Goal: Transaction & Acquisition: Purchase product/service

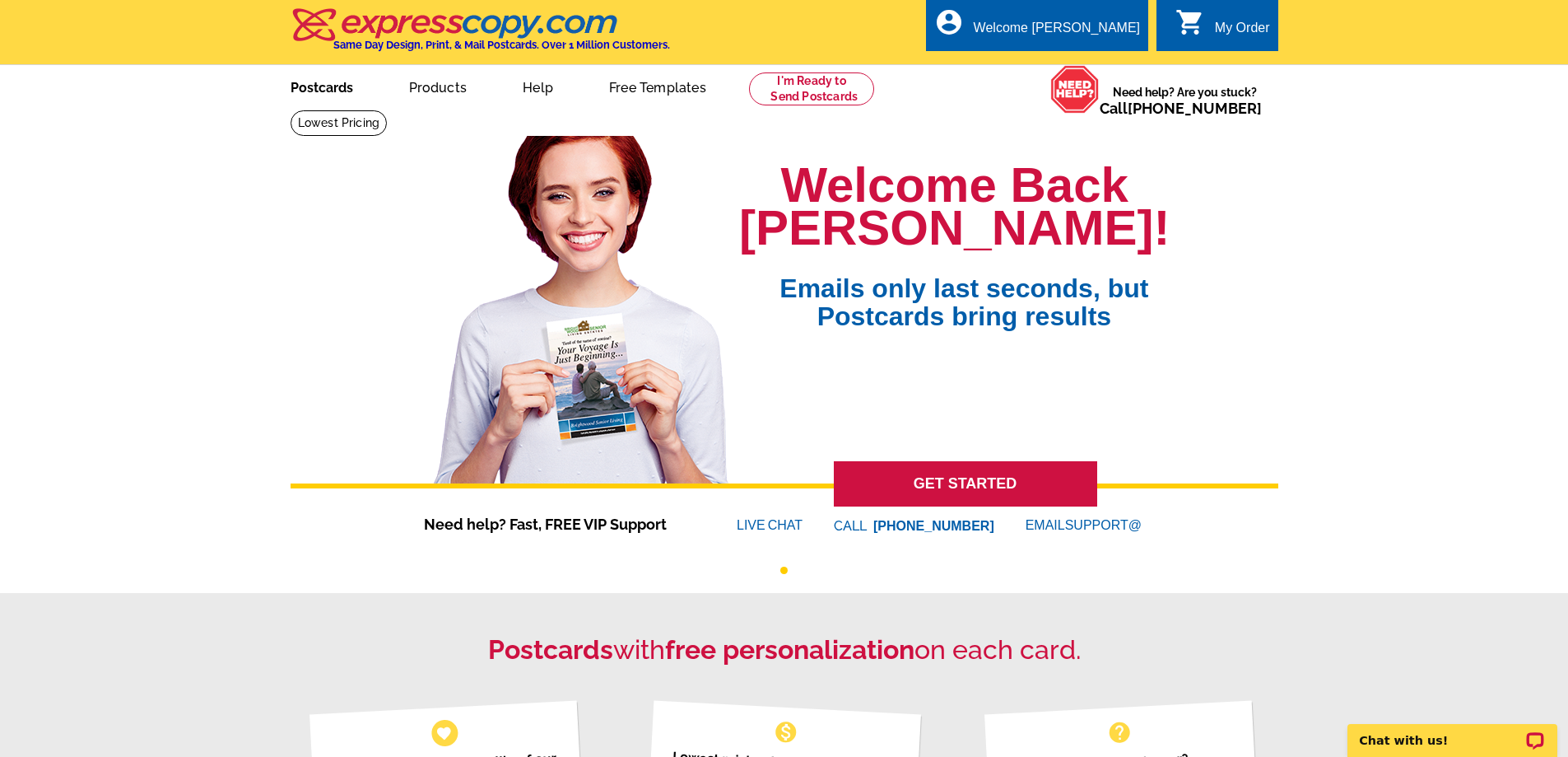
click at [337, 91] on link "Postcards" at bounding box center [321, 86] width 115 height 39
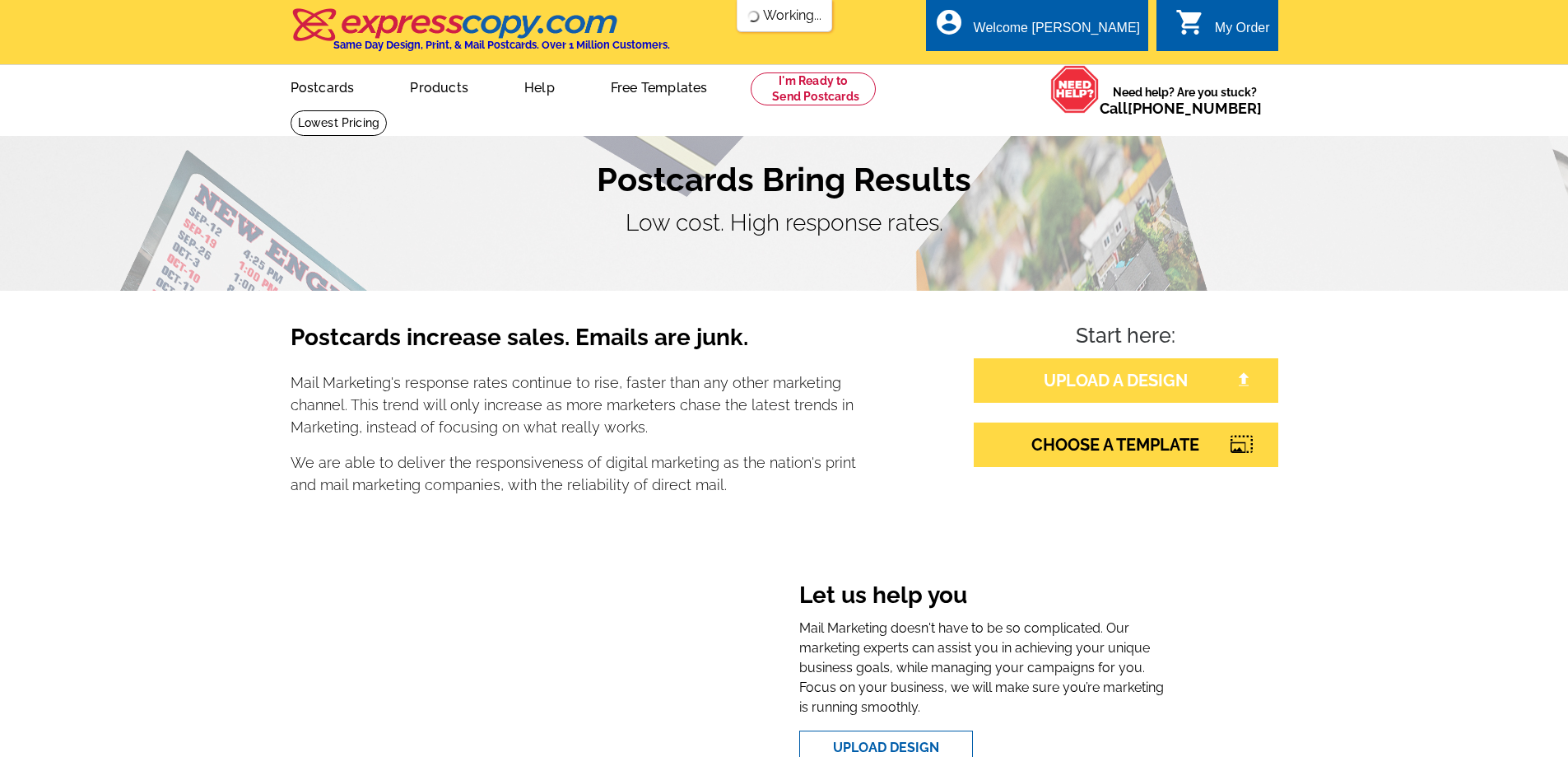
click at [1067, 373] on link "UPLOAD A DESIGN" at bounding box center [1126, 380] width 305 height 44
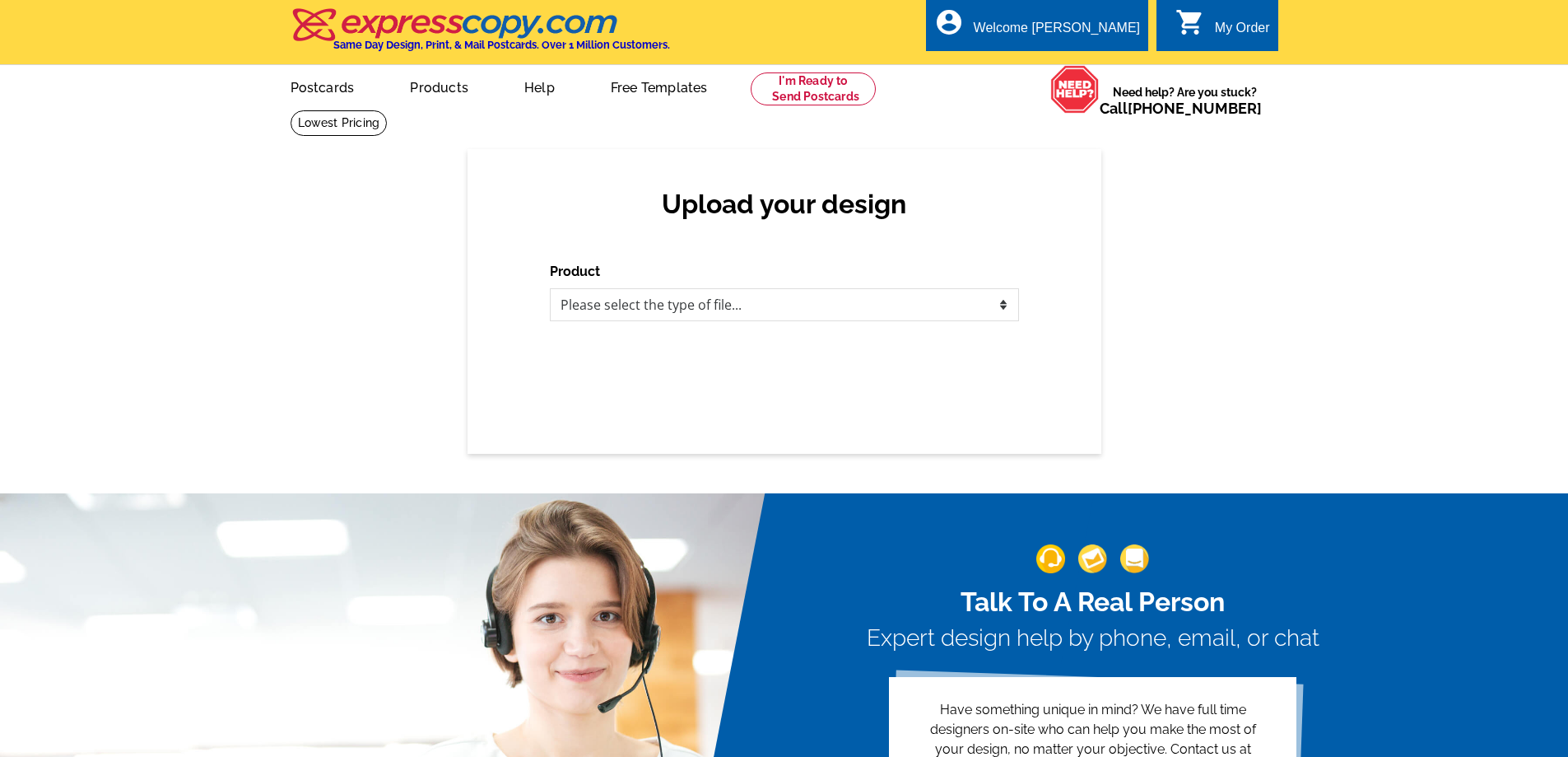
select select "1"
click at [550, 289] on select "Please select the type of file... Postcards Business Cards Letters and flyers G…" at bounding box center [784, 305] width 469 height 33
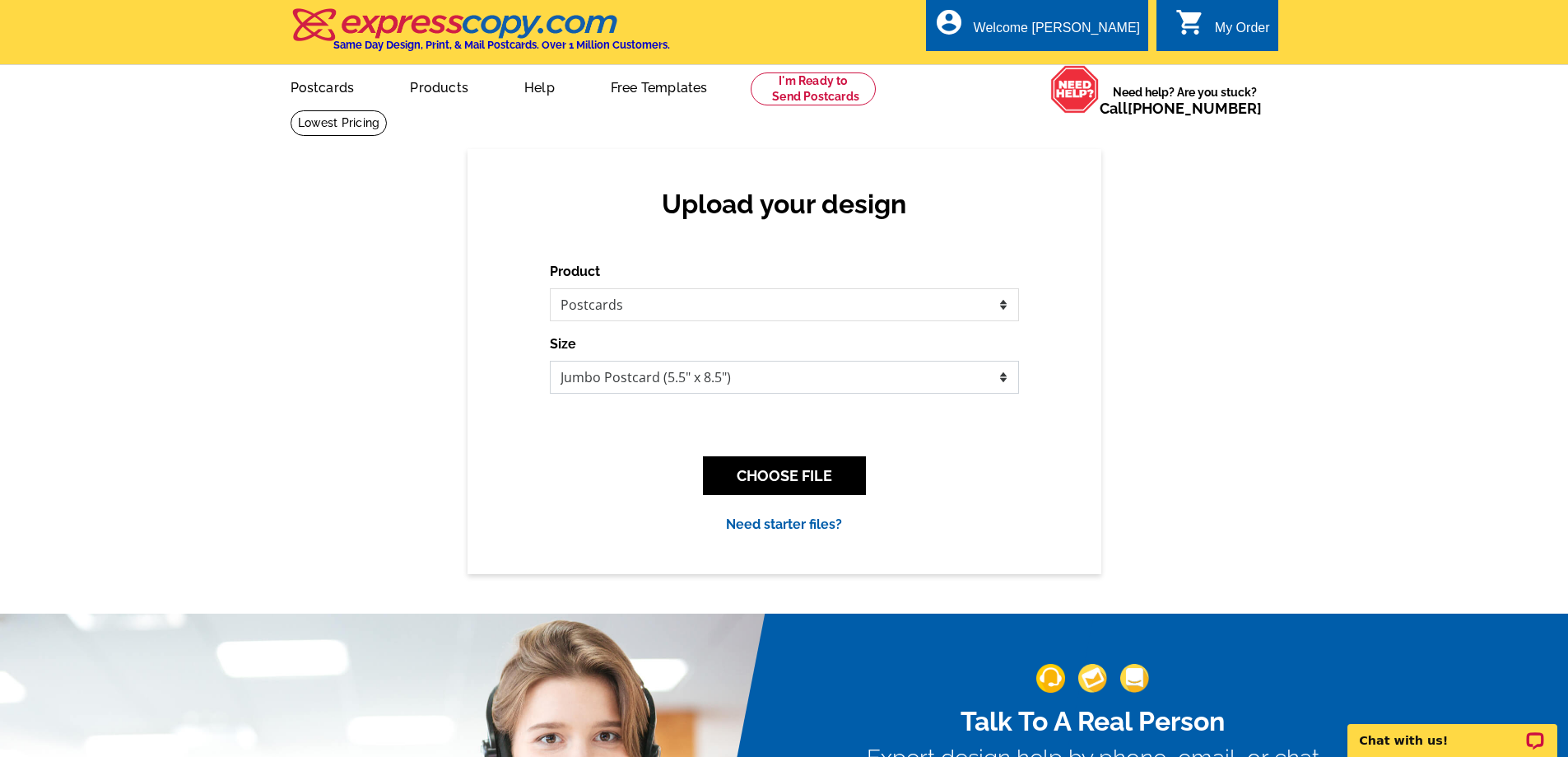
click at [682, 378] on select "Jumbo Postcard (5.5" x 8.5") Regular Postcard (4.25" x 5.6") Panoramic Postcard…" at bounding box center [784, 378] width 469 height 33
select select "1"
click at [550, 362] on select "Jumbo Postcard (5.5" x 8.5") Regular Postcard (4.25" x 5.6") Panoramic Postcard…" at bounding box center [784, 378] width 469 height 33
click at [757, 484] on button "CHOOSE FILE" at bounding box center [784, 475] width 163 height 39
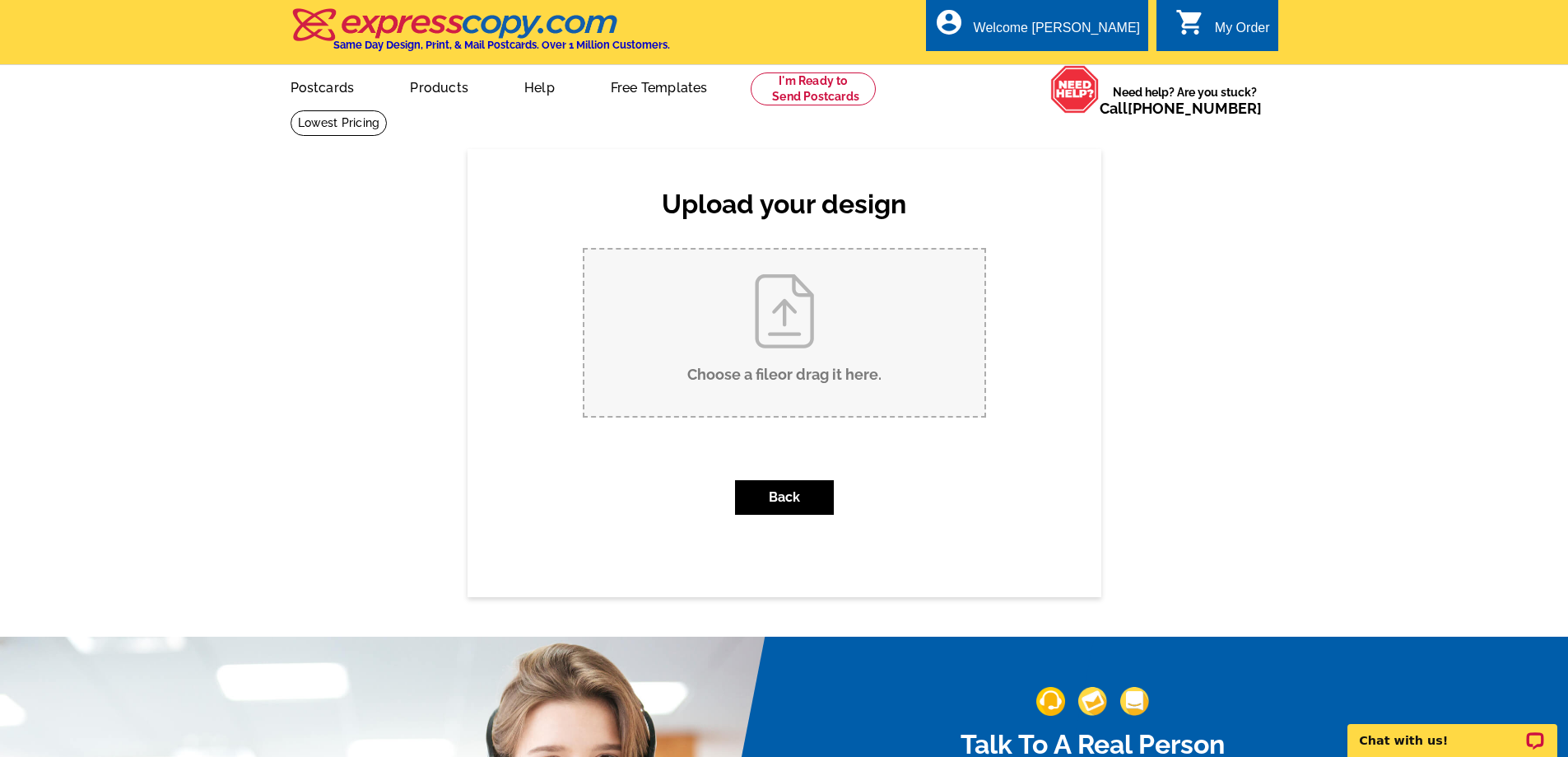
click at [810, 361] on input "Choose a file or drag it here ." at bounding box center [784, 332] width 400 height 166
type input "C:\fakepath\Just Sold 5.6 x 4.25 Postcard - 5219 Jon Oak Drive.pdf"
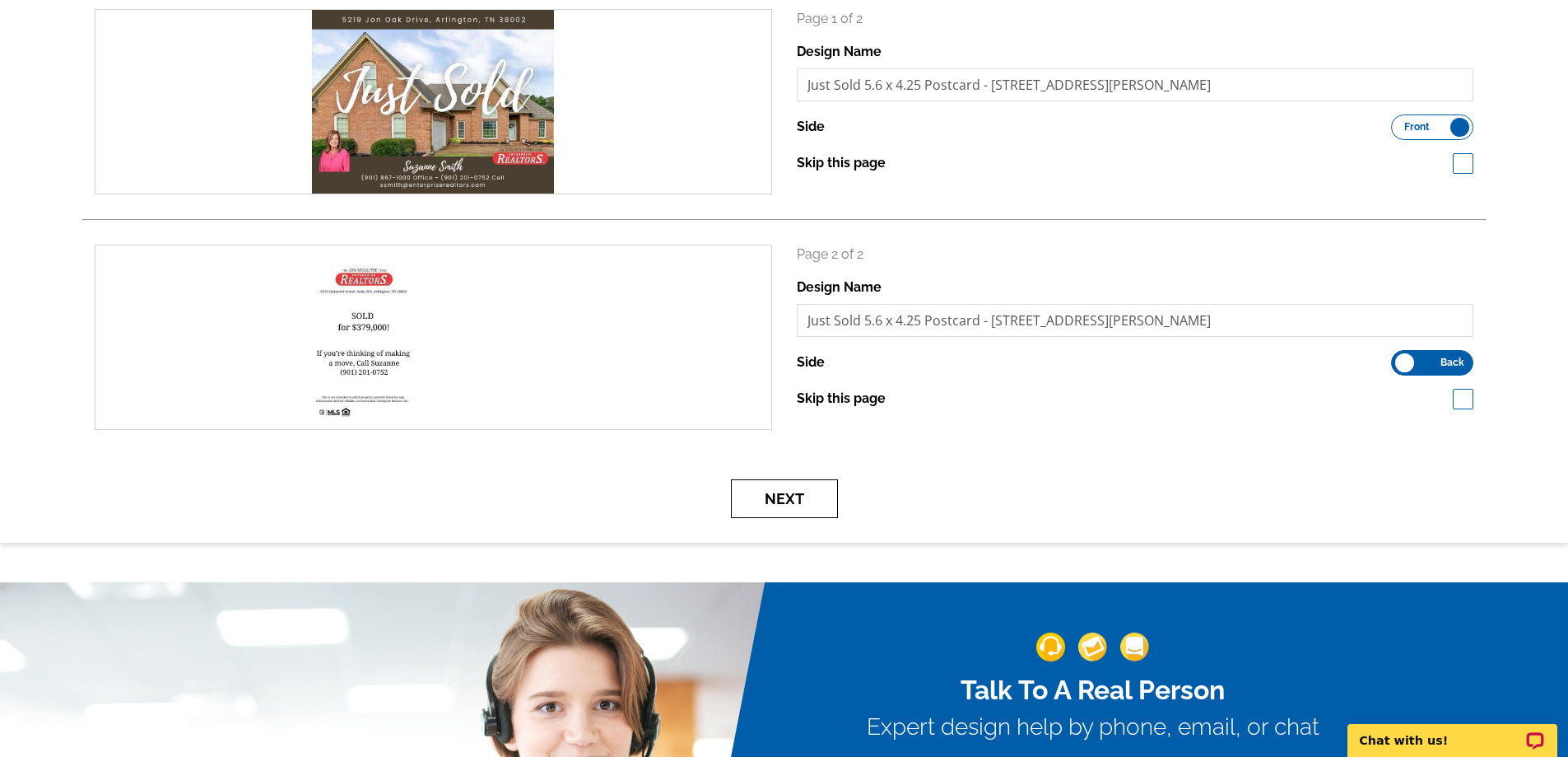
scroll to position [256, 0]
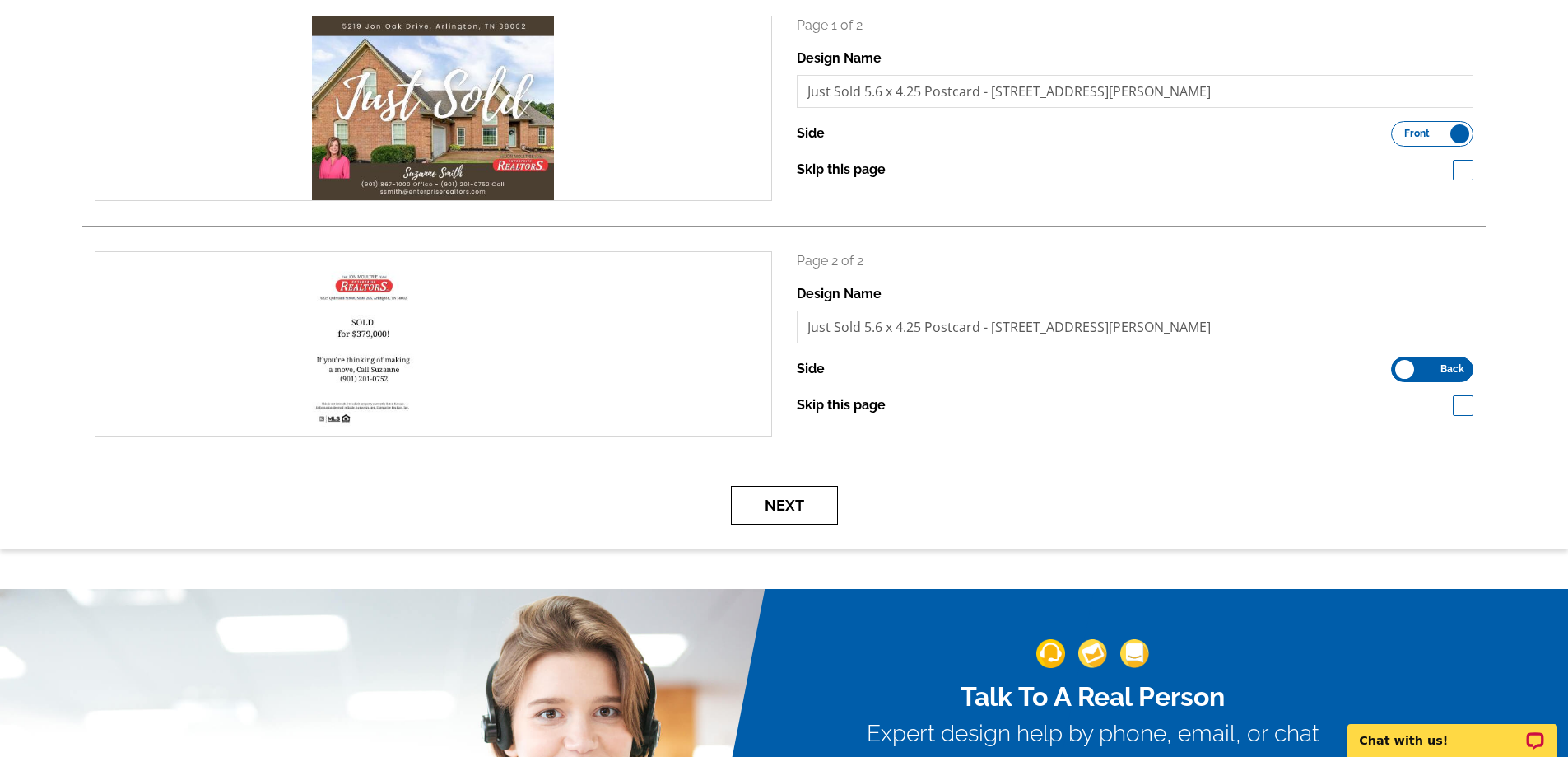
click at [796, 509] on button "Next" at bounding box center [784, 505] width 107 height 39
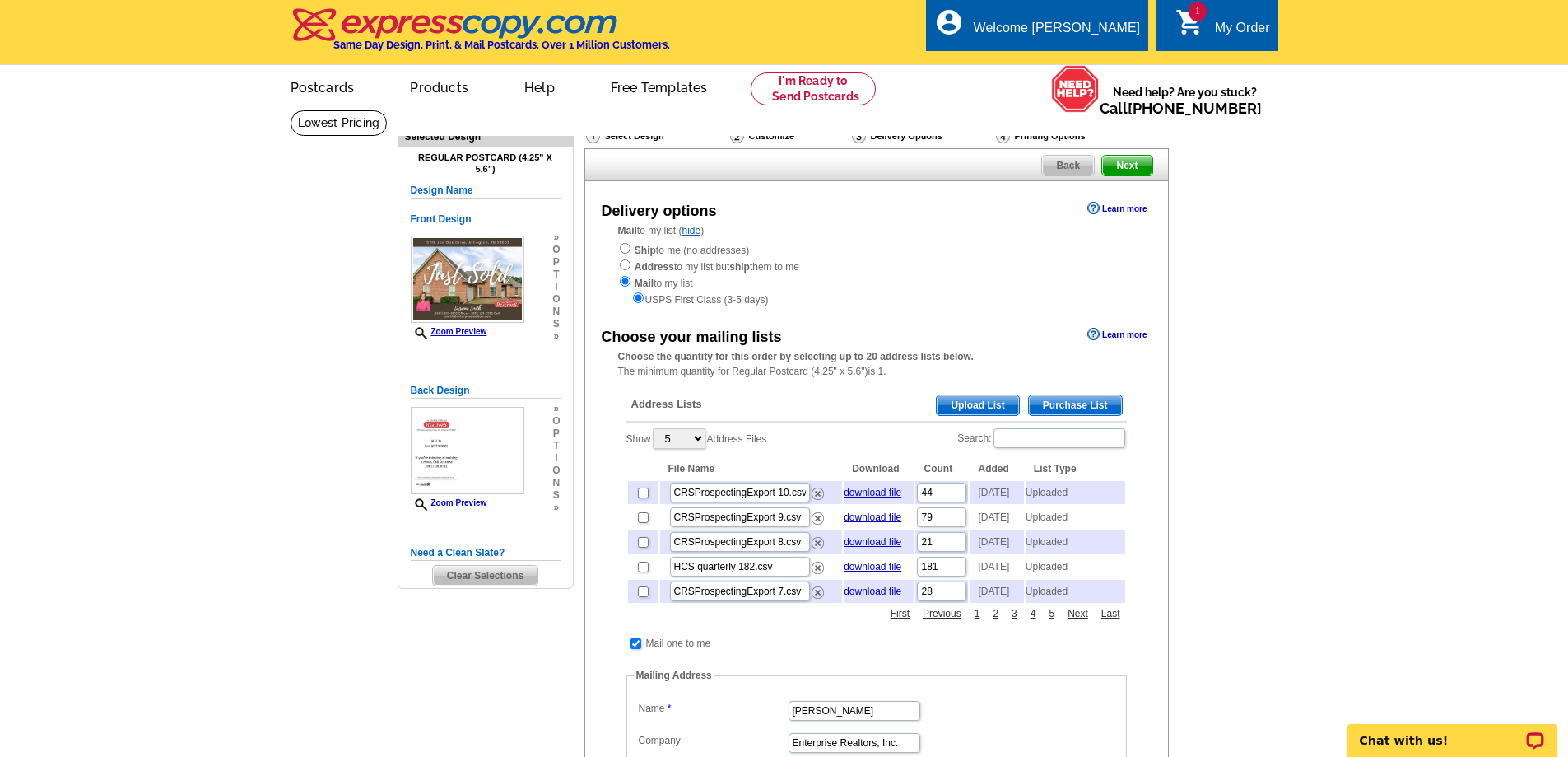
click at [984, 400] on span "Upload List" at bounding box center [977, 404] width 81 height 19
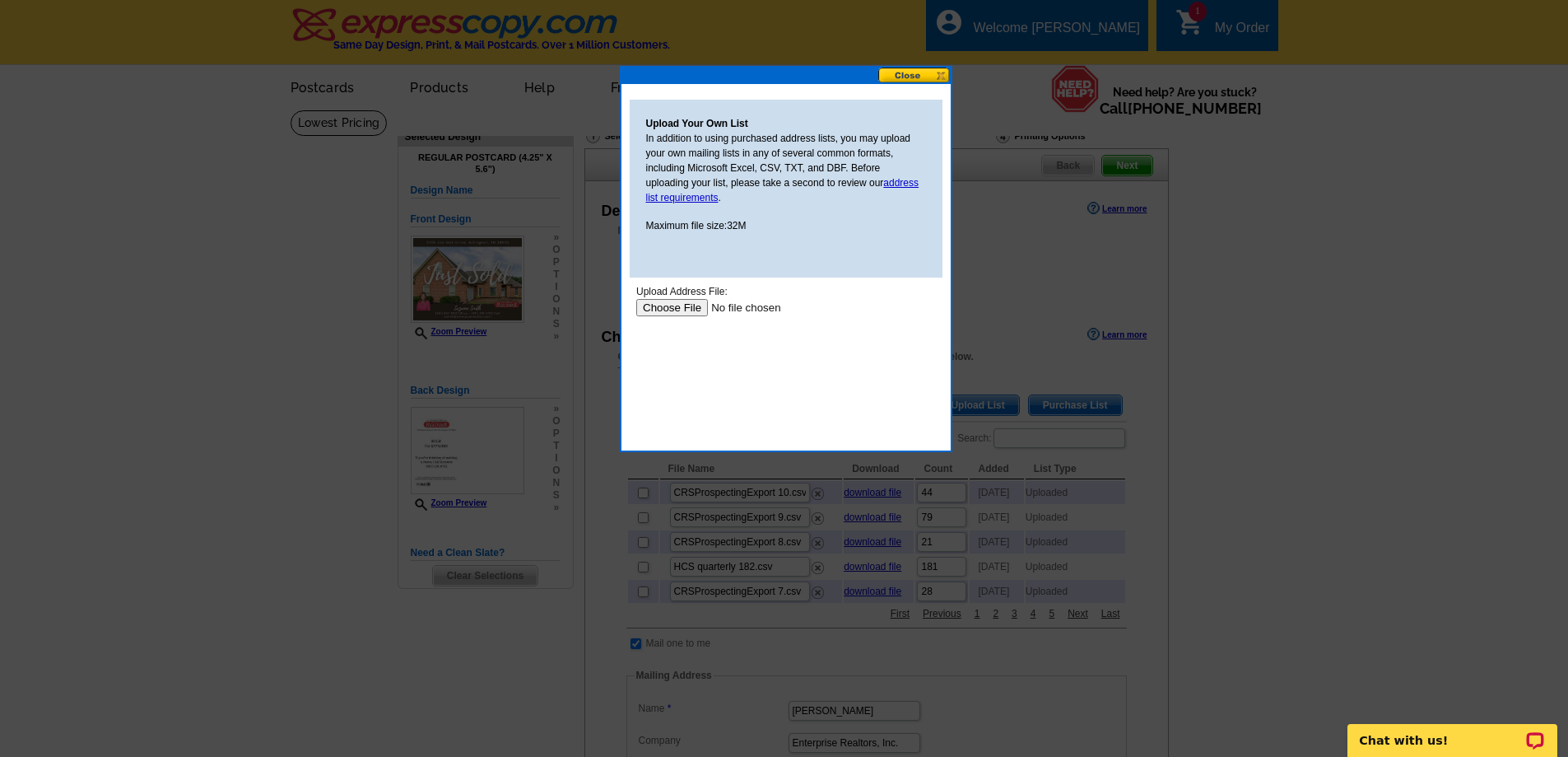
click at [681, 301] on body "Upload Address File: Upload" at bounding box center [785, 358] width 300 height 149
click at [664, 307] on input "file" at bounding box center [740, 307] width 209 height 18
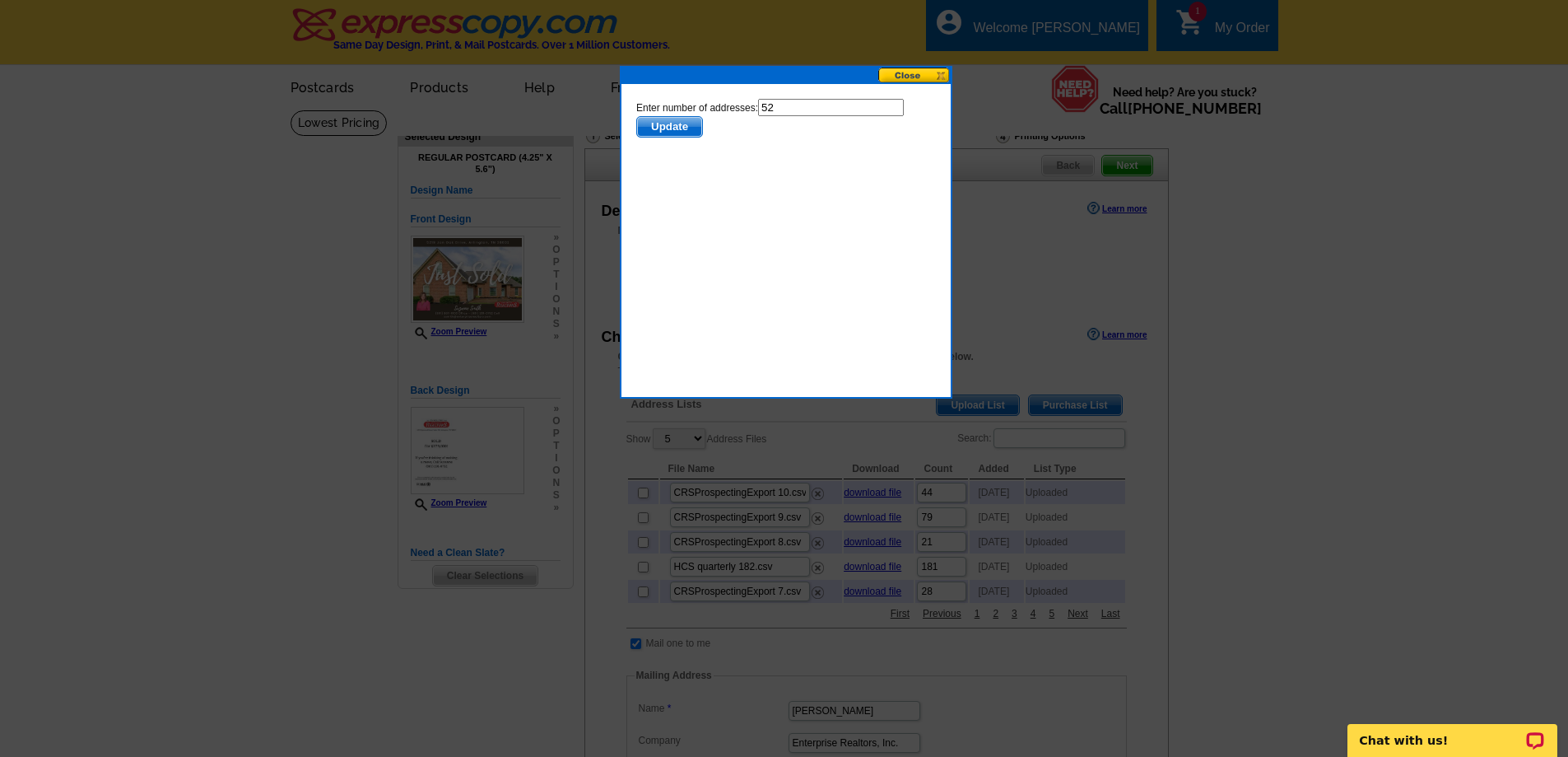
click at [811, 109] on input "52" at bounding box center [831, 107] width 146 height 18
type input "51"
click at [687, 127] on span "Update" at bounding box center [668, 126] width 65 height 19
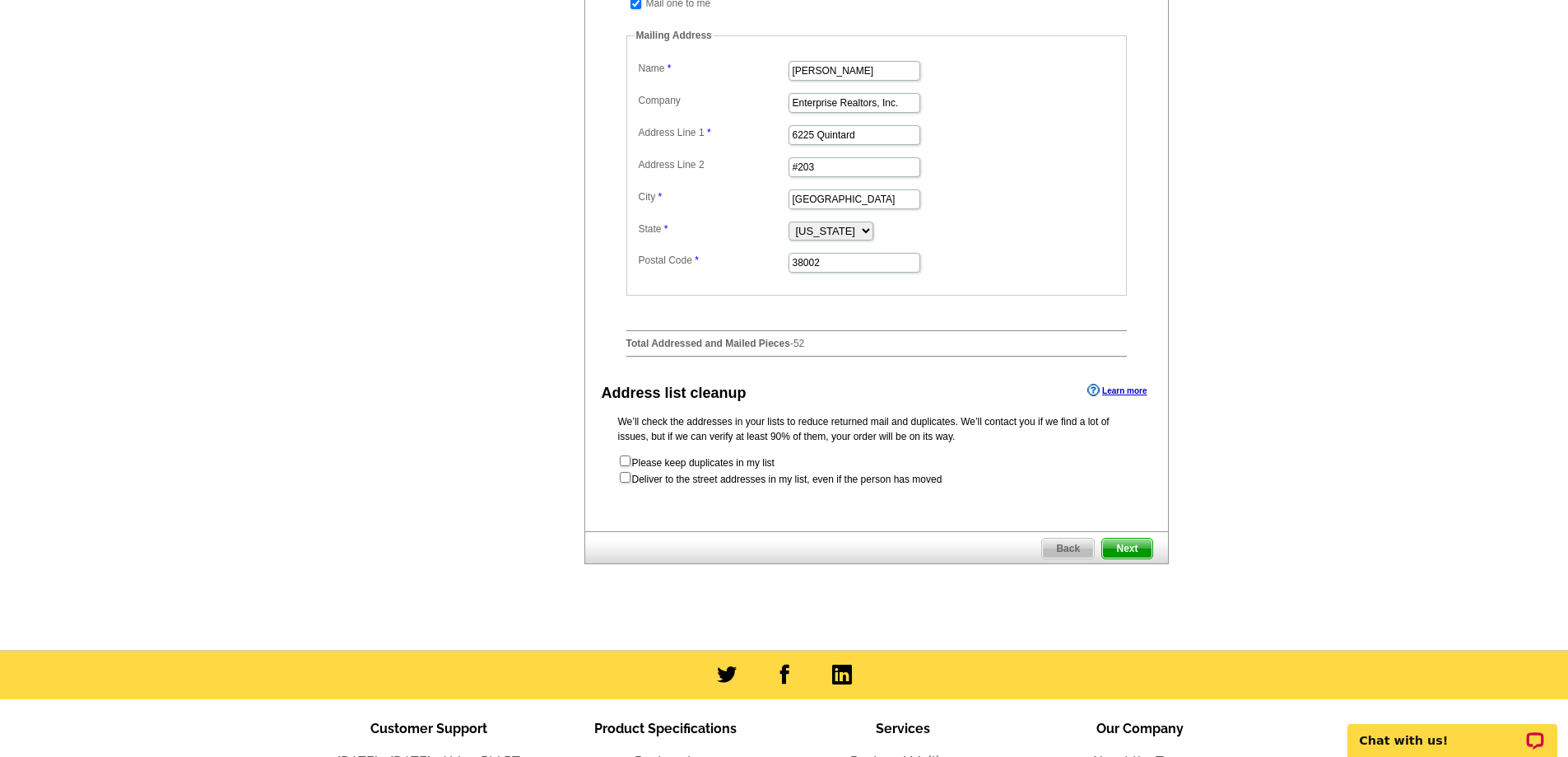
scroll to position [659, 0]
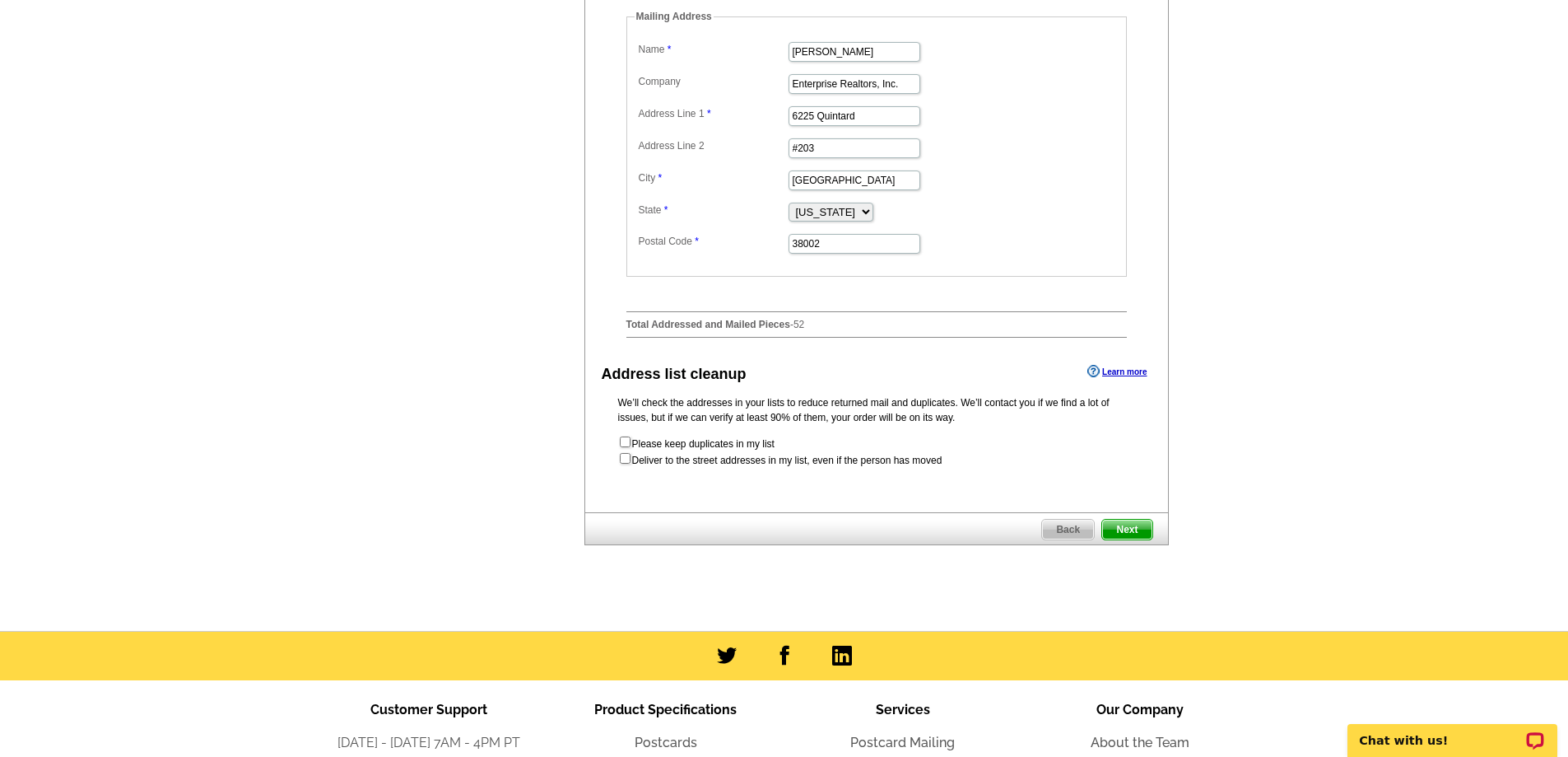
click at [1128, 539] on span "Next" at bounding box center [1127, 529] width 50 height 19
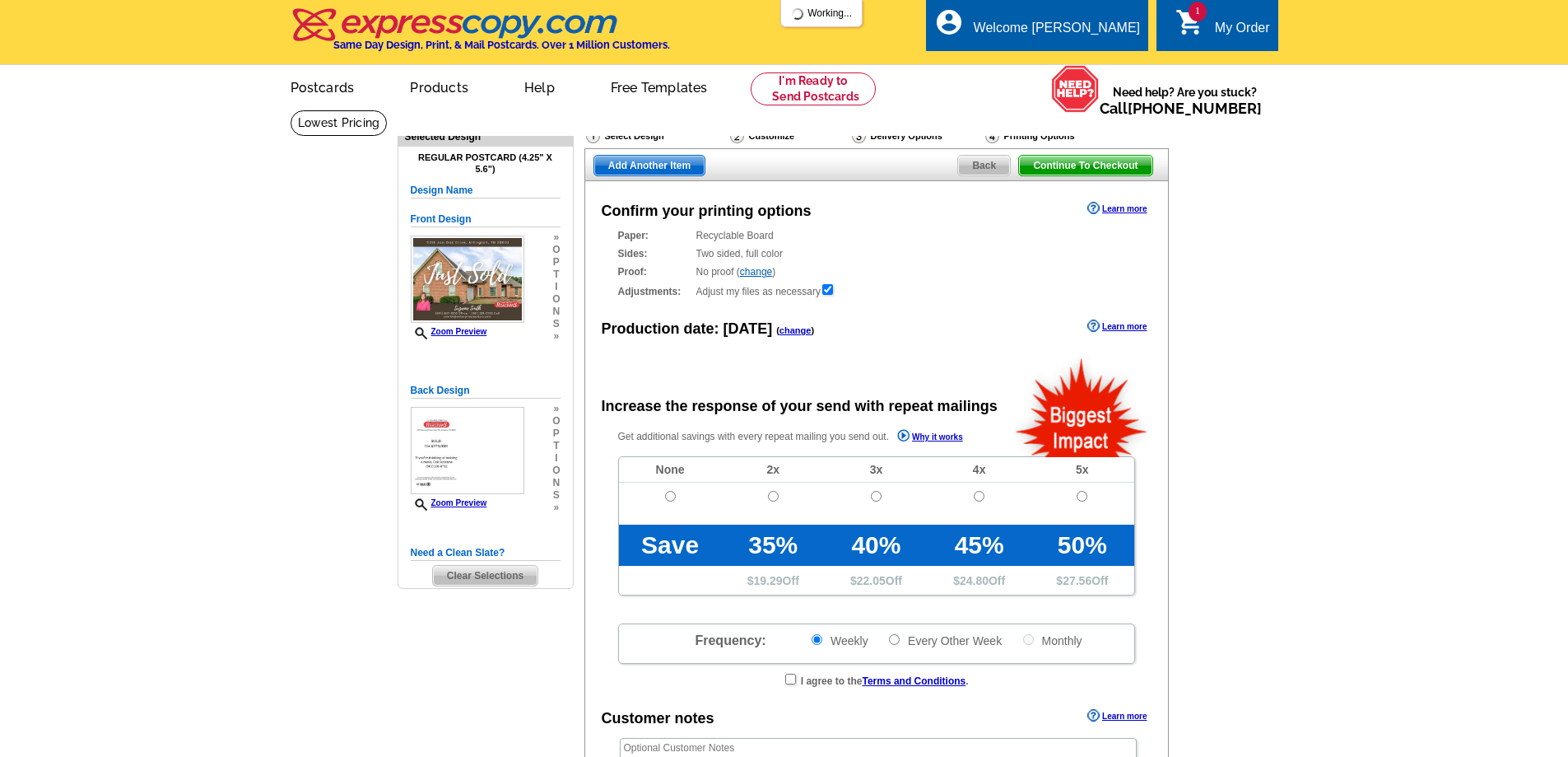
radio input "false"
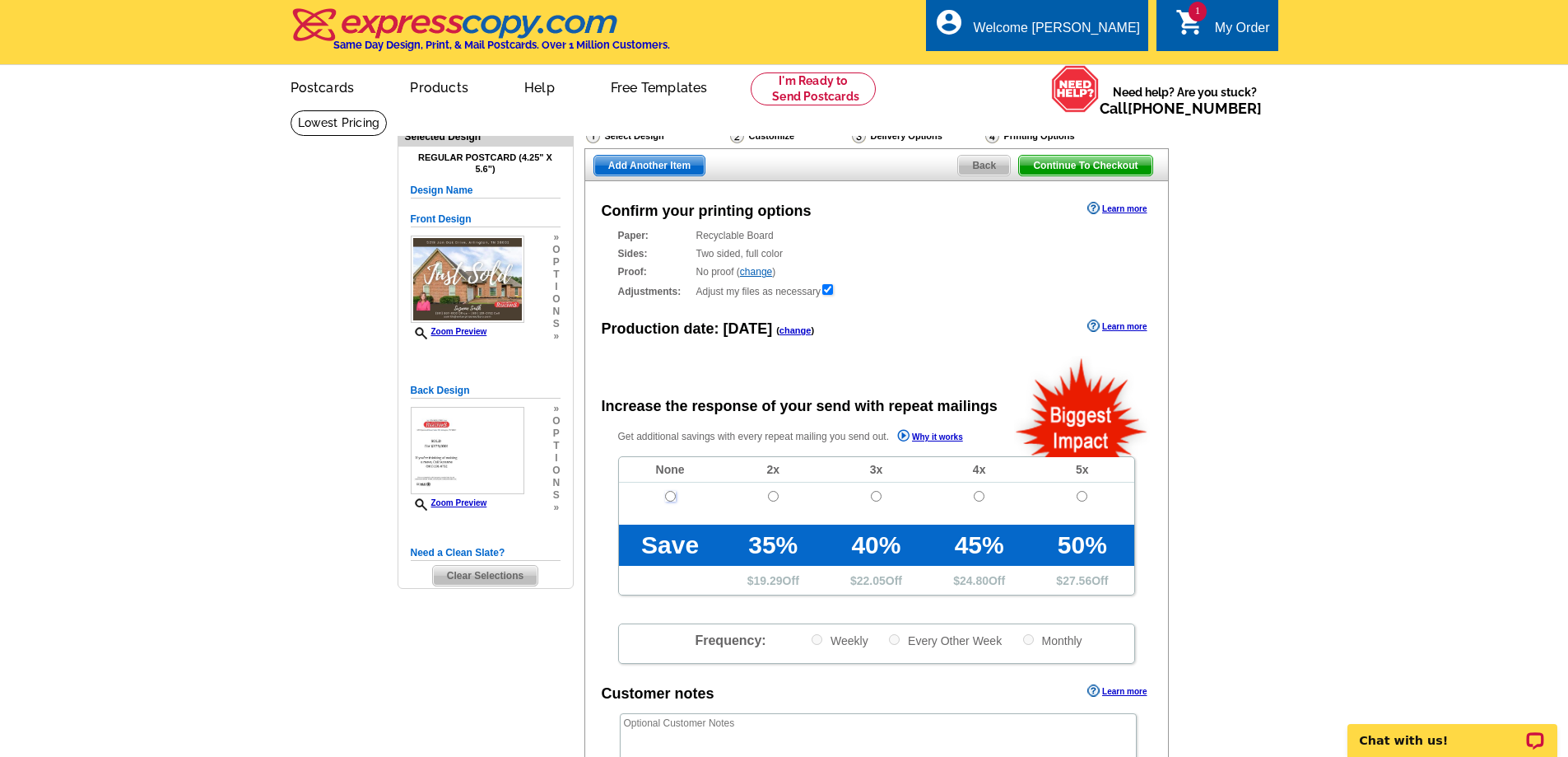
click at [665, 501] on input "radio" at bounding box center [671, 497] width 11 height 11
radio input "true"
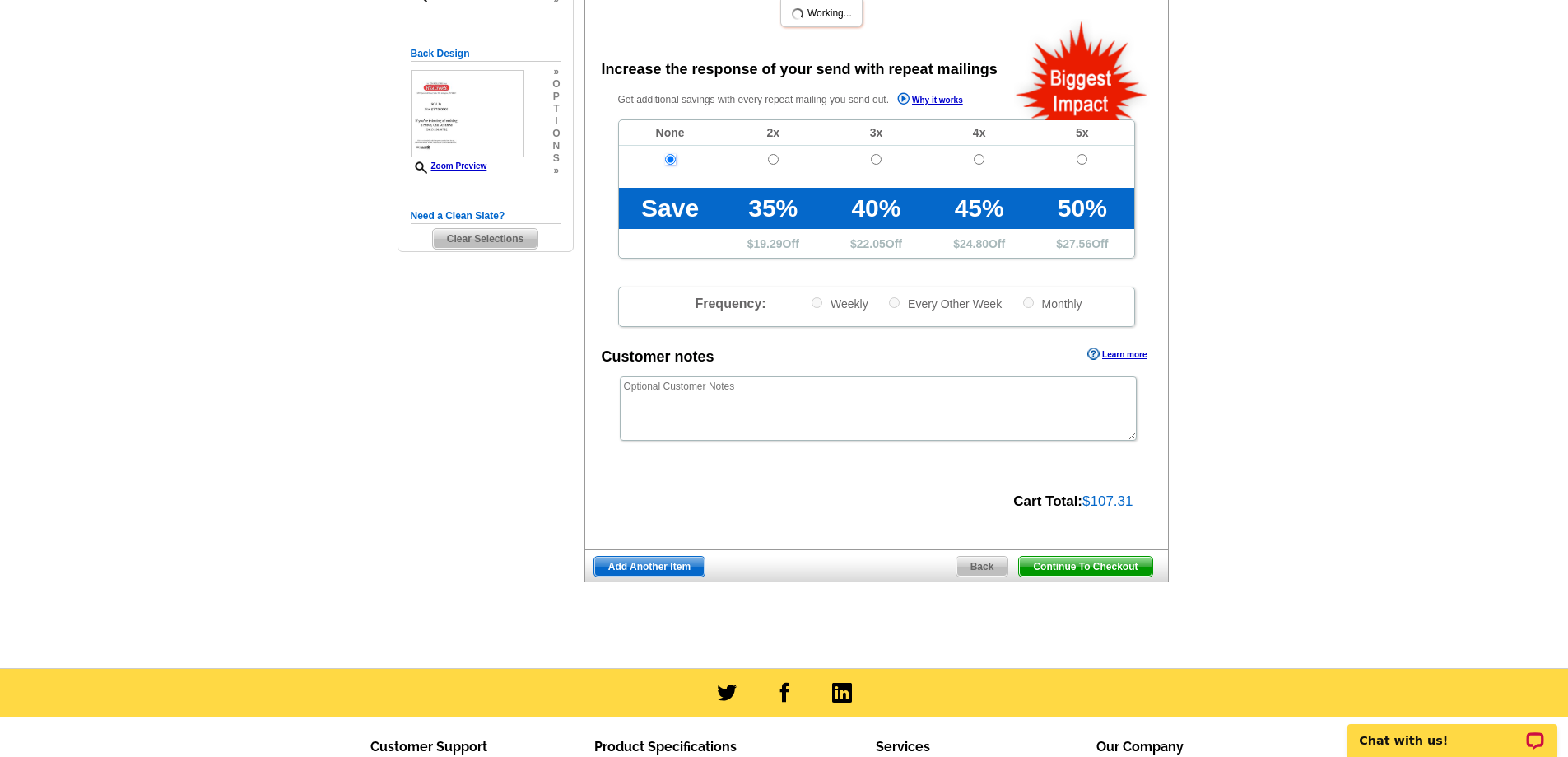
scroll to position [412, 0]
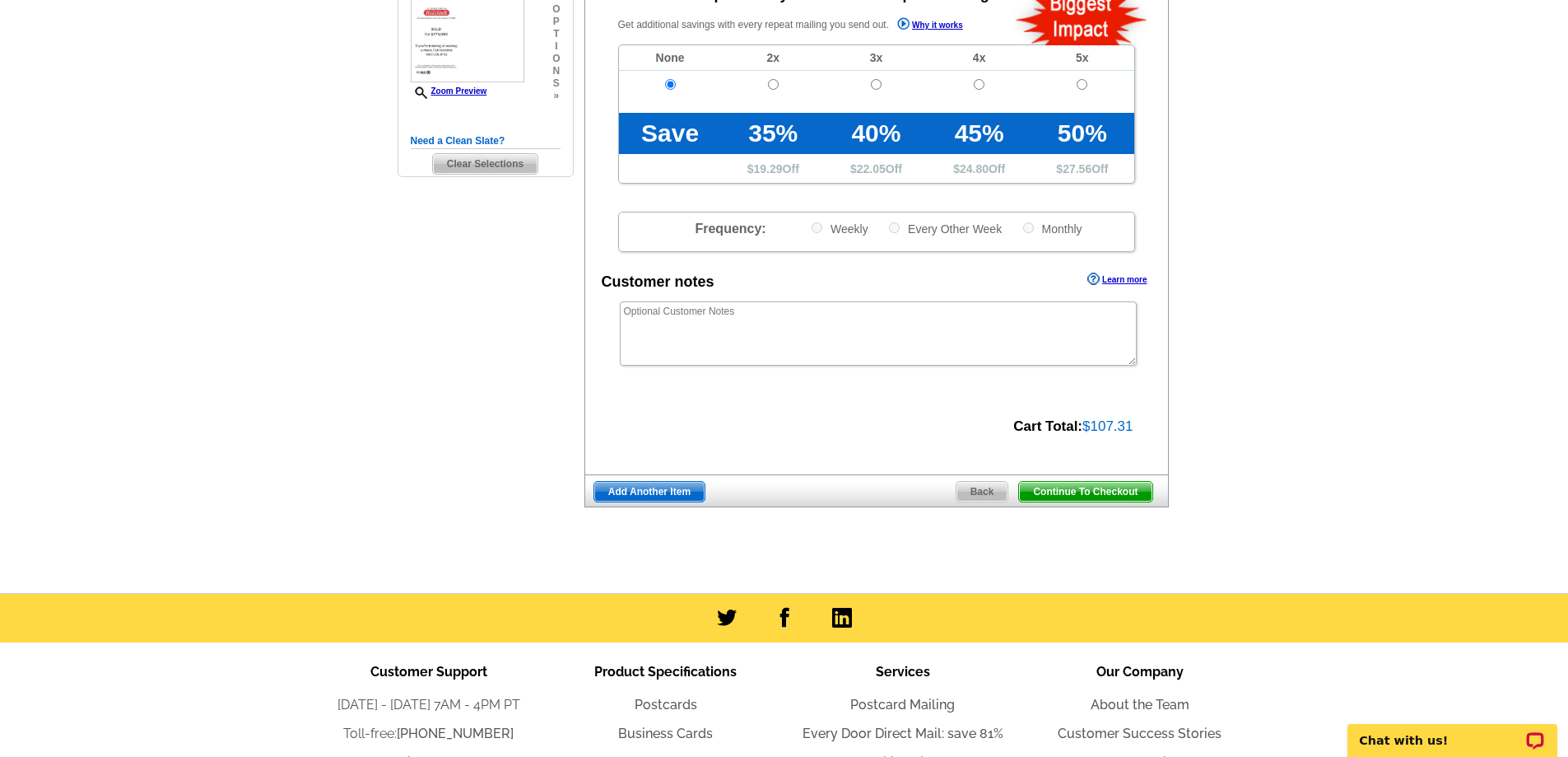
click at [1055, 486] on span "Continue To Checkout" at bounding box center [1085, 491] width 133 height 19
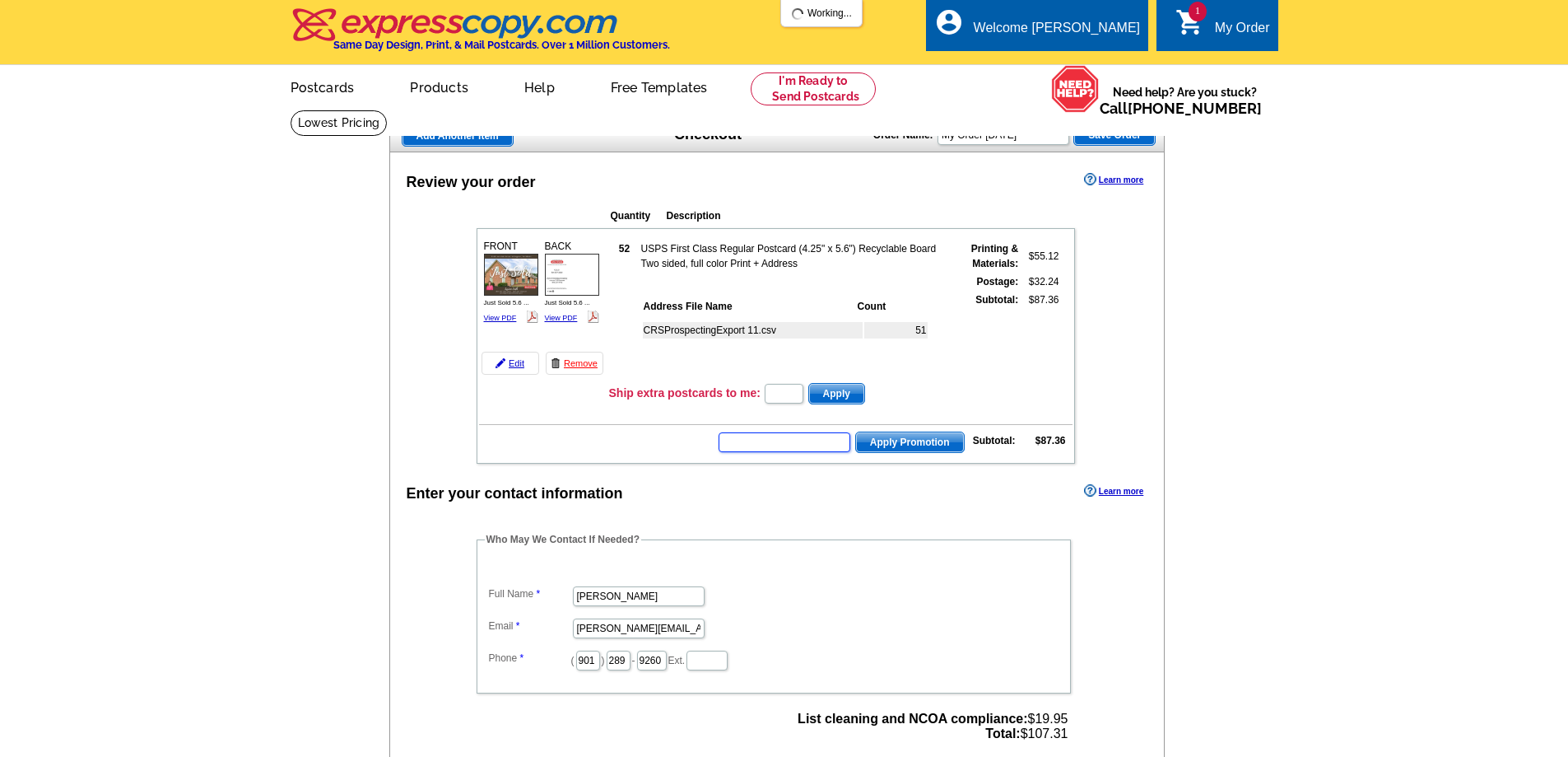
click at [820, 444] on input "text" at bounding box center [784, 441] width 132 height 19
type input "d"
type input "hurry40"
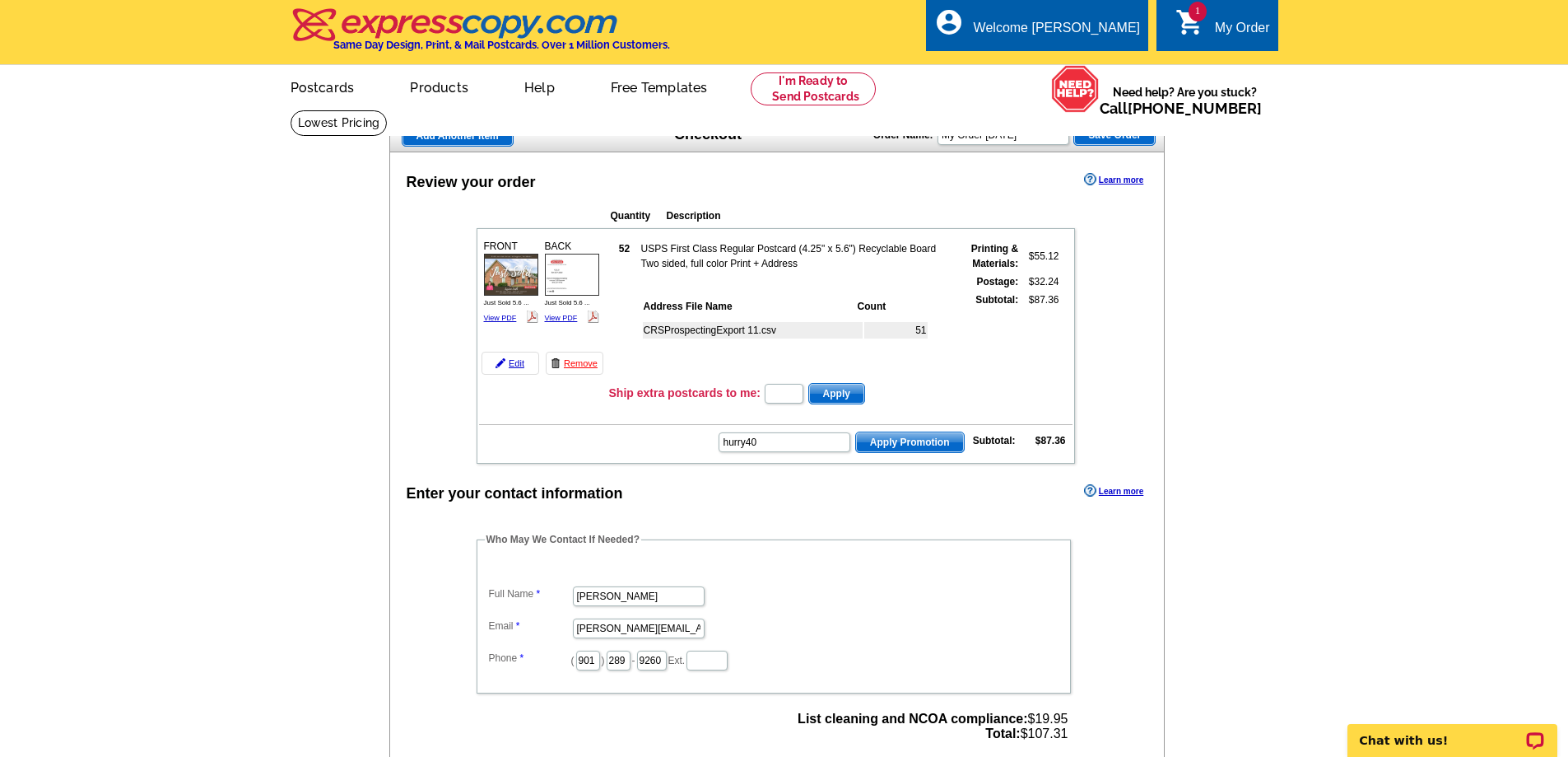
click at [880, 447] on span "Apply Promotion" at bounding box center [910, 441] width 108 height 19
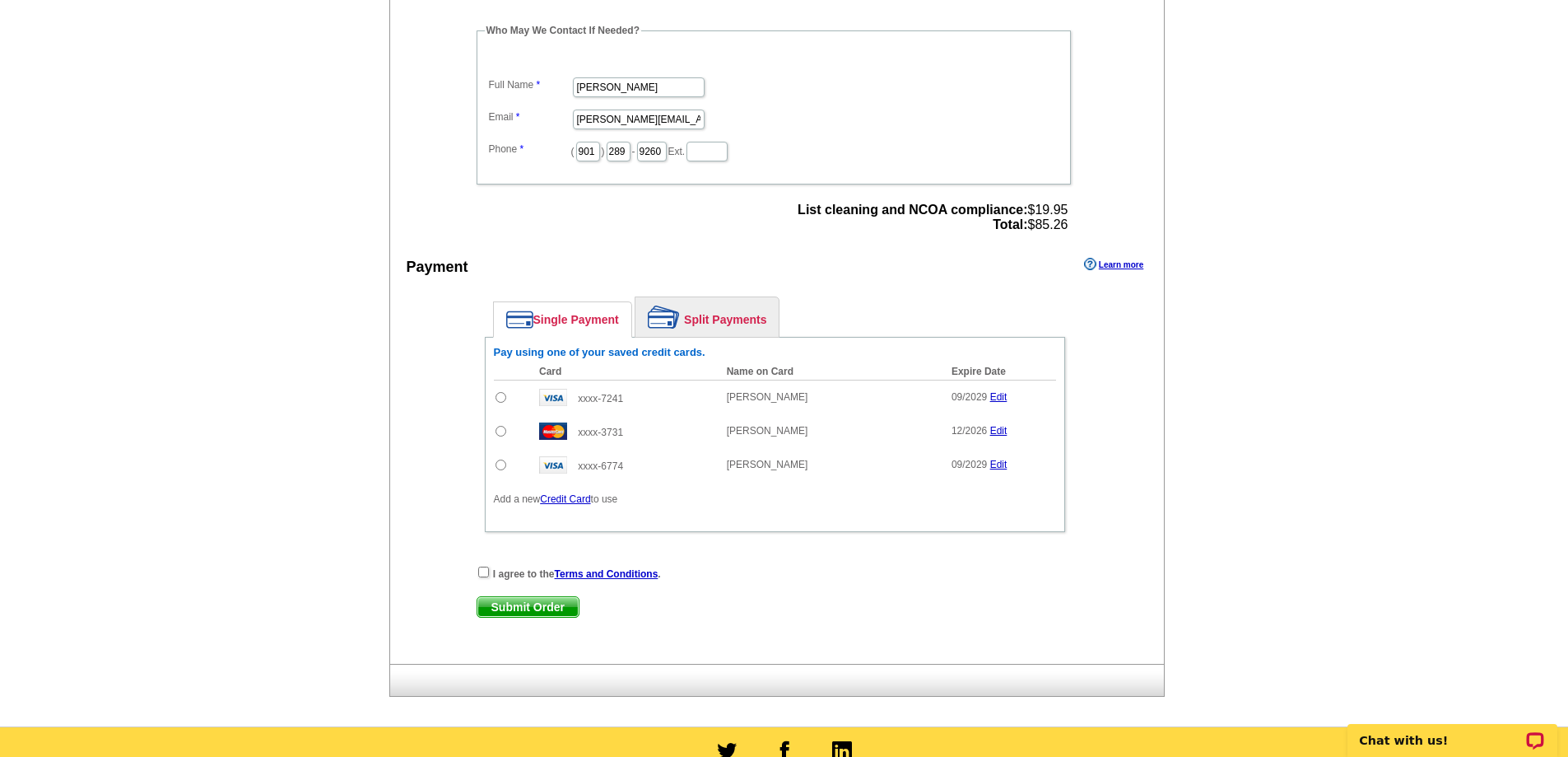
scroll to position [576, 0]
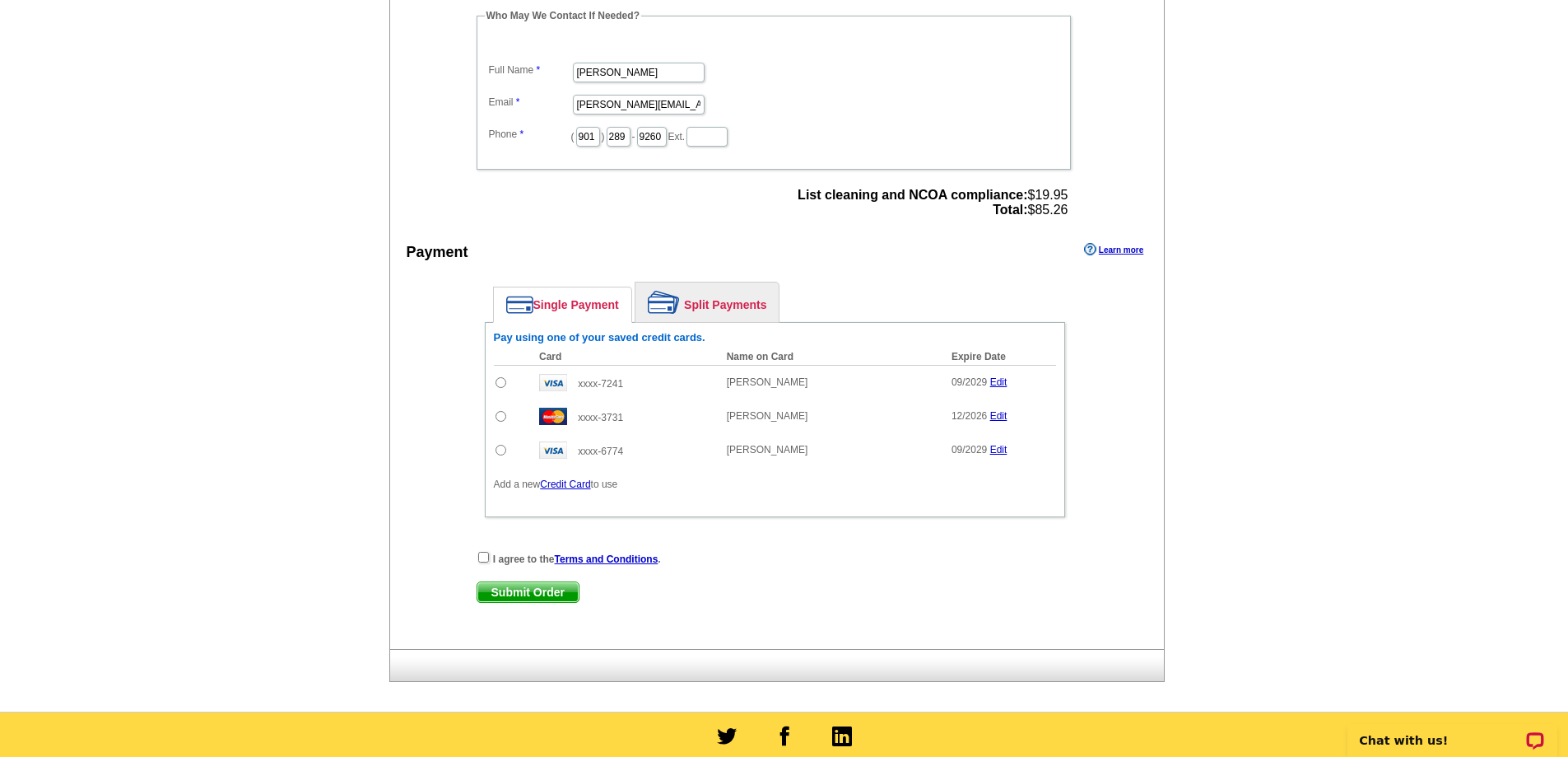
click at [500, 385] on input "radio" at bounding box center [501, 383] width 11 height 11
radio input "true"
click at [485, 560] on input "checkbox" at bounding box center [484, 558] width 11 height 11
checkbox input "true"
click at [514, 591] on span "Submit Order" at bounding box center [528, 592] width 102 height 19
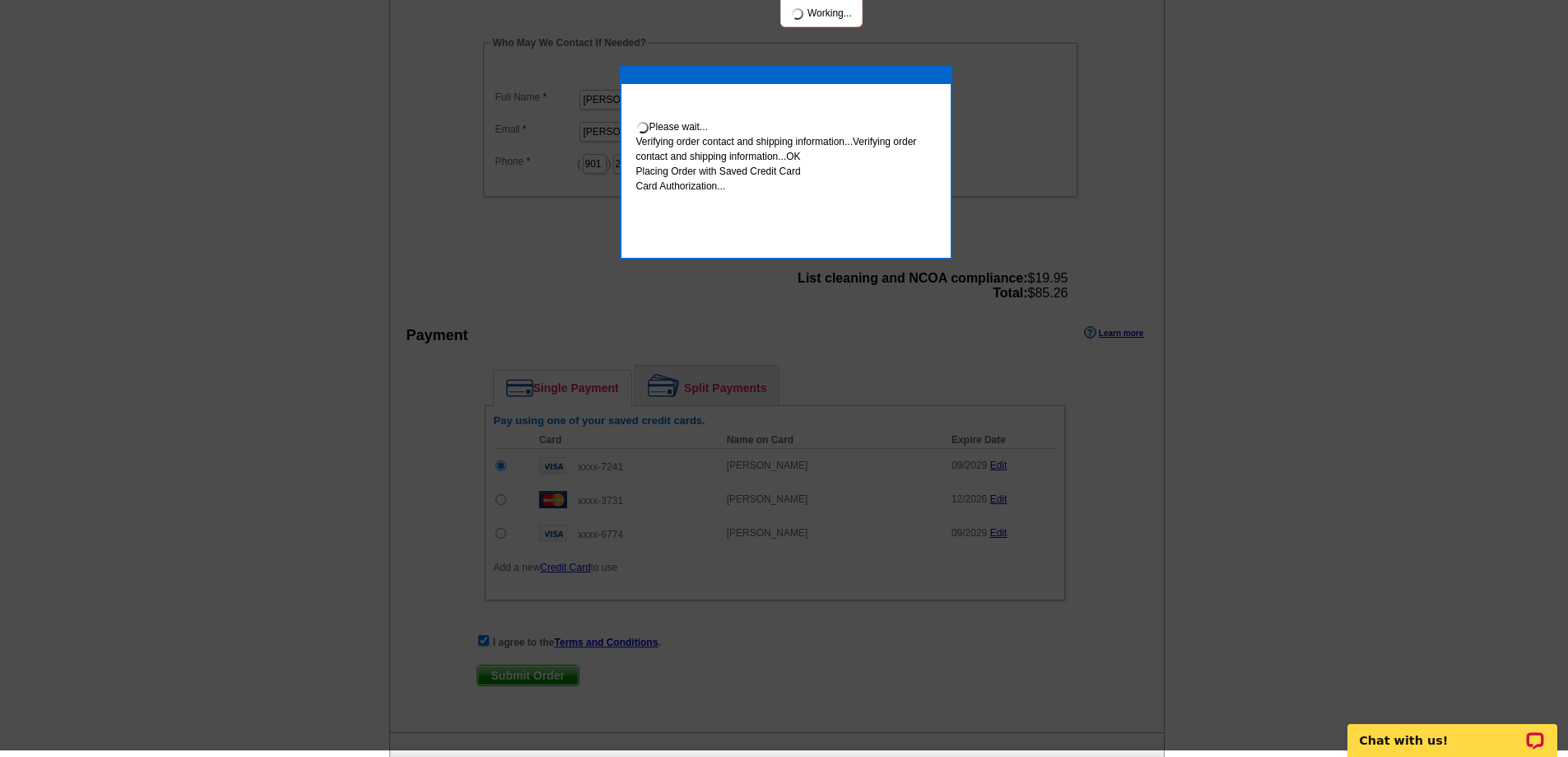
scroll to position [570, 0]
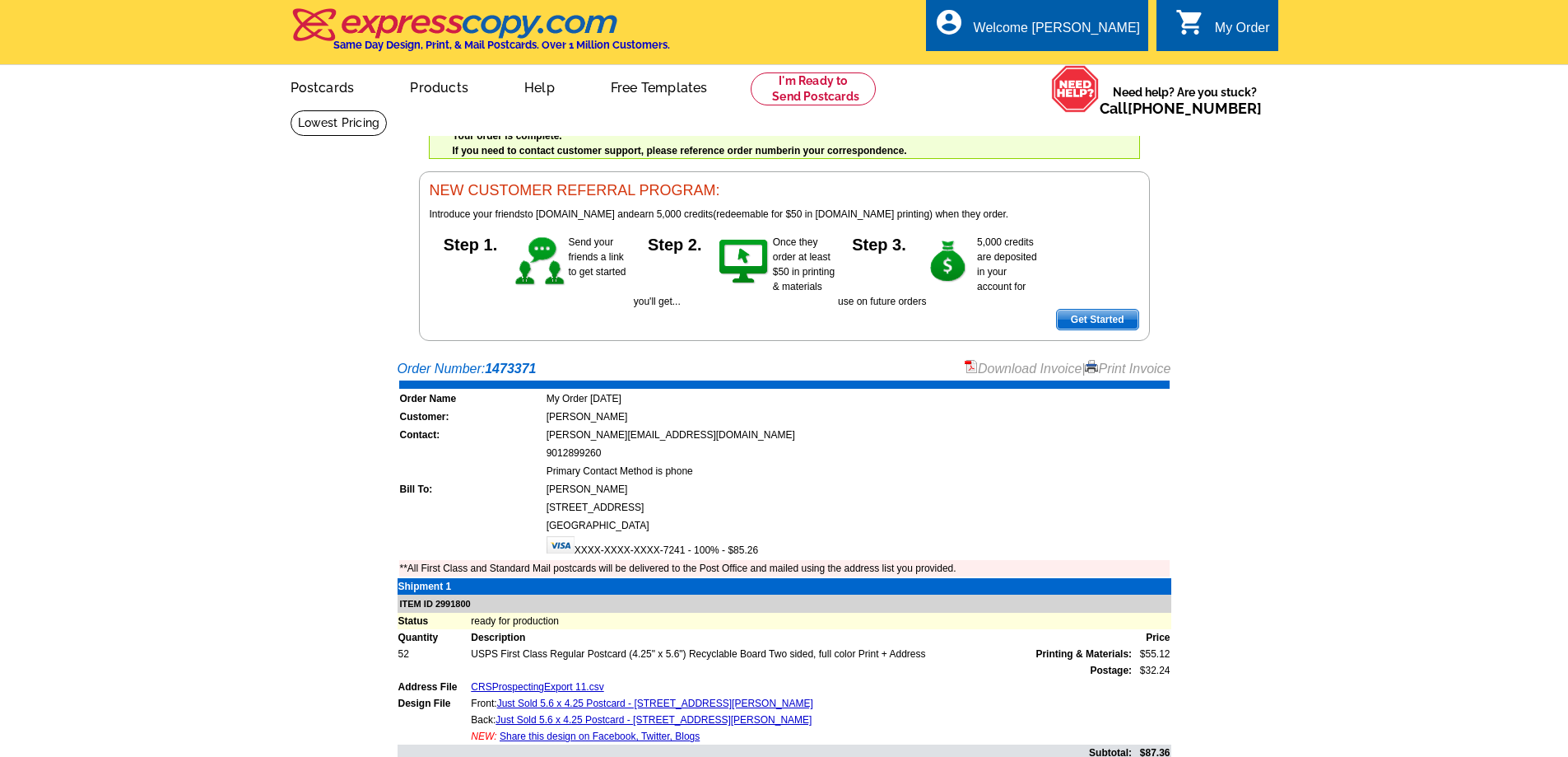
click at [1146, 368] on link "Print Invoice" at bounding box center [1128, 368] width 86 height 14
